Goal: Task Accomplishment & Management: Manage account settings

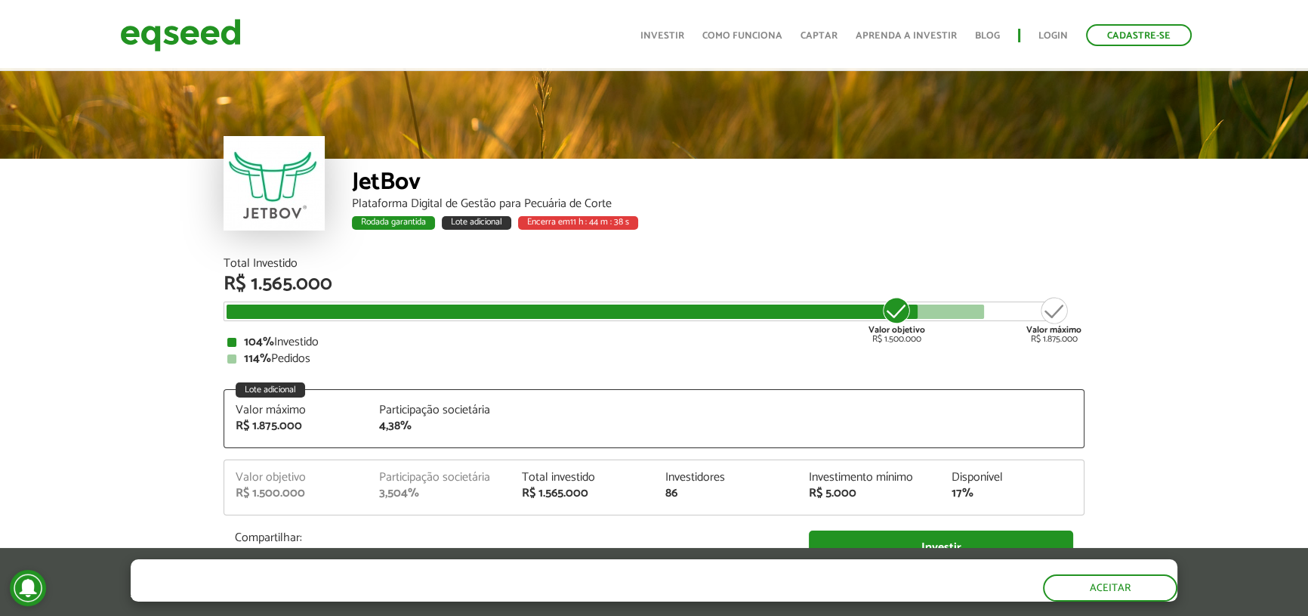
scroll to position [1921, 0]
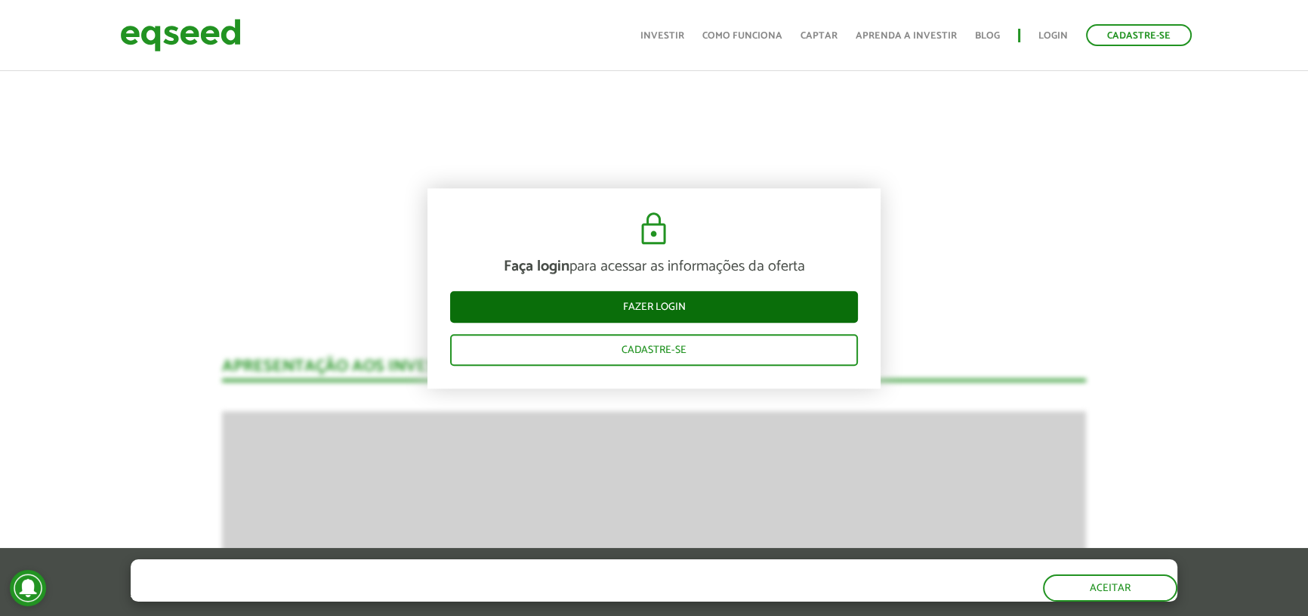
click at [602, 304] on link "Fazer login" at bounding box center [654, 308] width 408 height 32
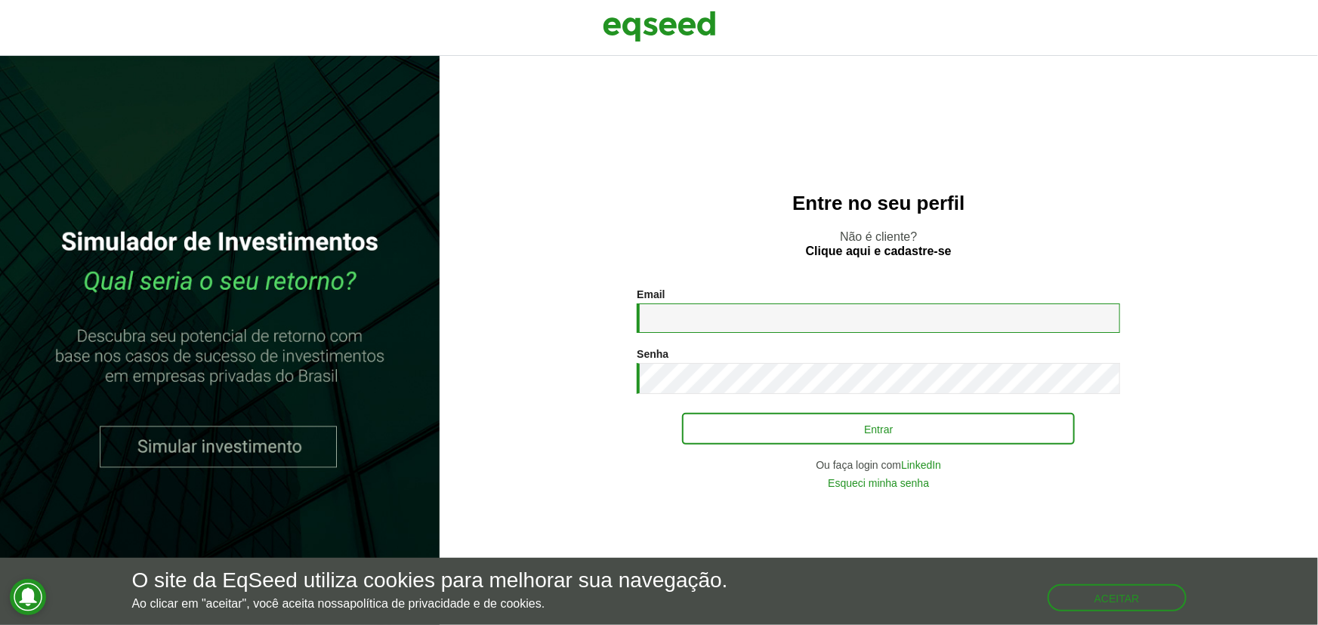
type input "**********"
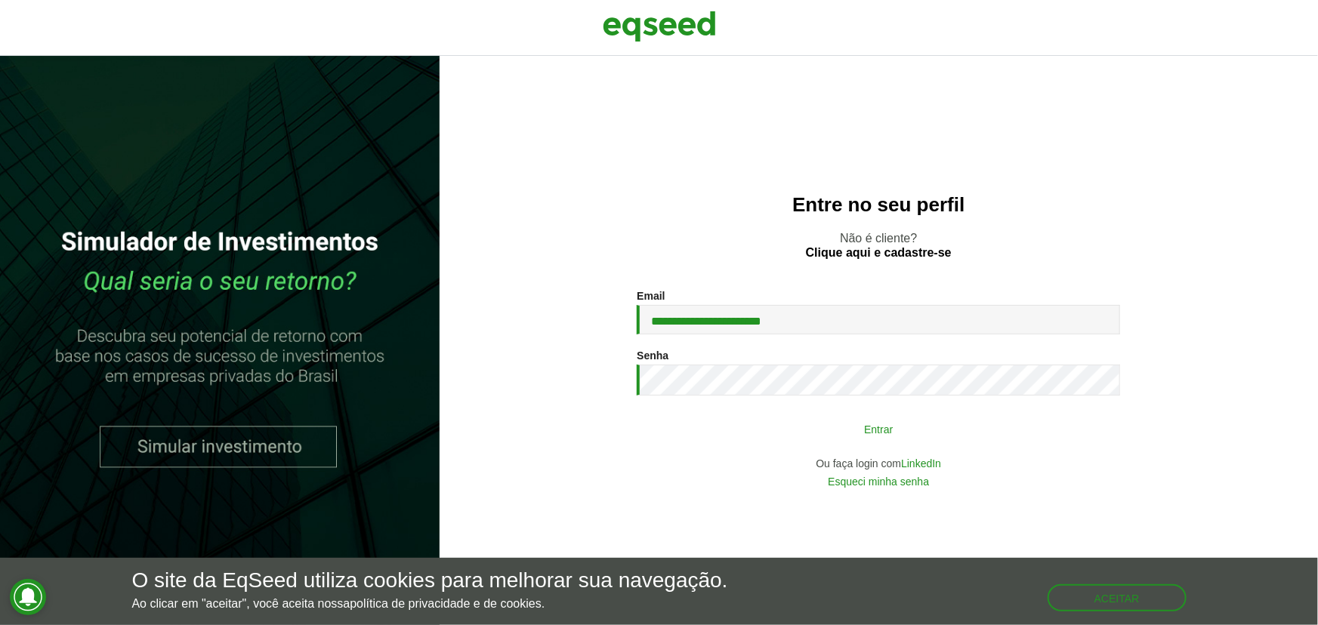
click at [730, 418] on button "Entrar" at bounding box center [878, 429] width 393 height 29
